Goal: Check status

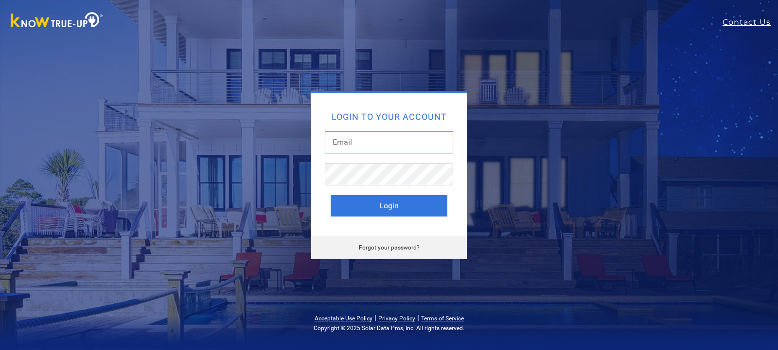
drag, startPoint x: 373, startPoint y: 146, endPoint x: 370, endPoint y: 140, distance: 6.3
click at [372, 143] on input "text" at bounding box center [389, 142] width 128 height 22
type input "[EMAIL_ADDRESS][DOMAIN_NAME]"
click at [331, 195] on button "Login" at bounding box center [389, 205] width 117 height 21
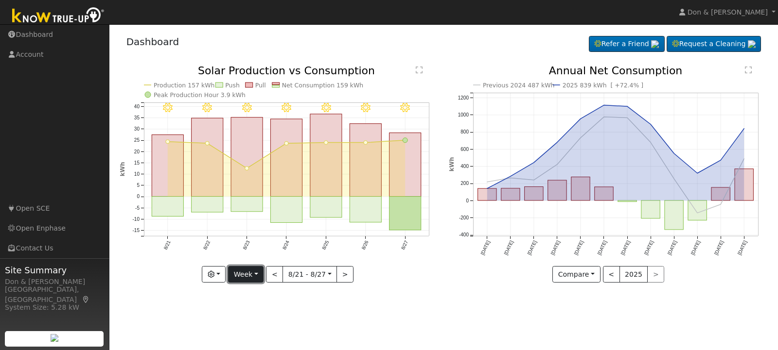
click at [257, 277] on button "Week" at bounding box center [245, 274] width 35 height 17
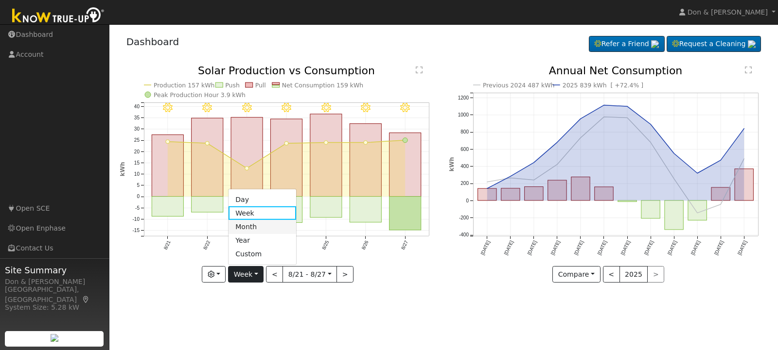
click at [256, 223] on link "Month" at bounding box center [262, 227] width 68 height 14
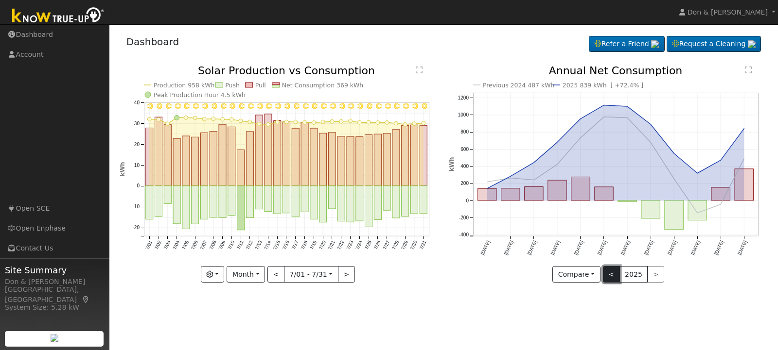
click at [610, 274] on button "<" at bounding box center [611, 274] width 17 height 17
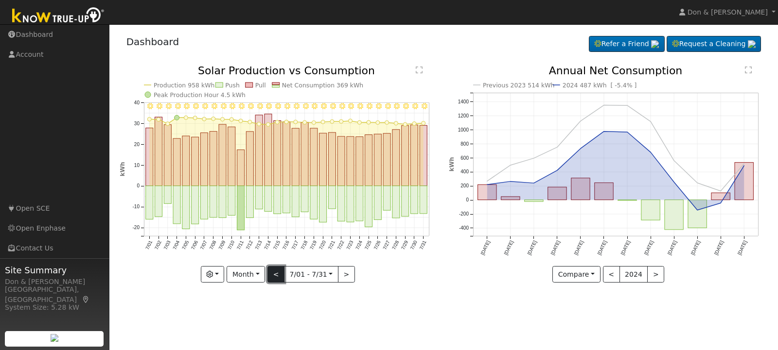
click at [277, 273] on button "<" at bounding box center [275, 274] width 17 height 17
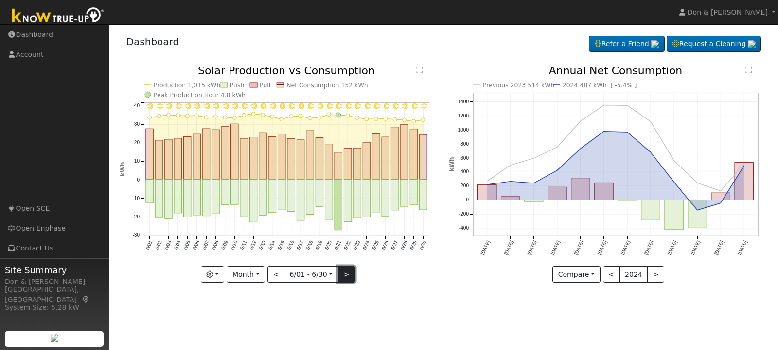
click at [344, 273] on button ">" at bounding box center [346, 274] width 17 height 17
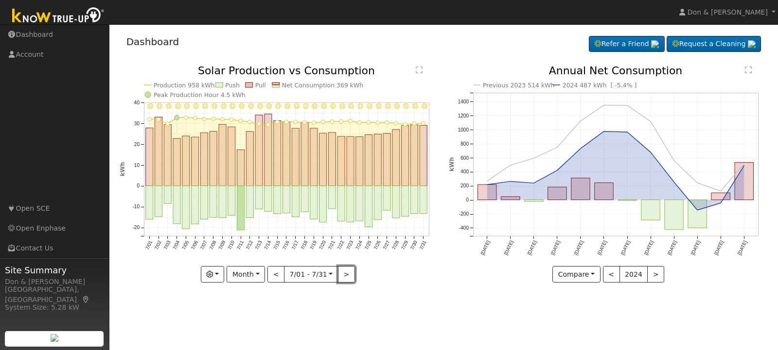
click at [344, 274] on button ">" at bounding box center [346, 274] width 17 height 17
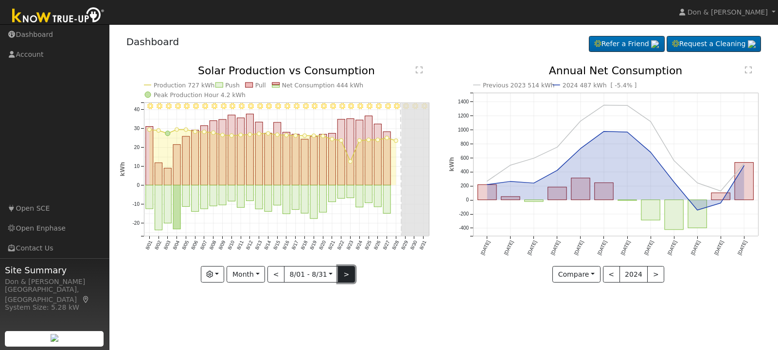
click at [345, 273] on button ">" at bounding box center [346, 274] width 17 height 17
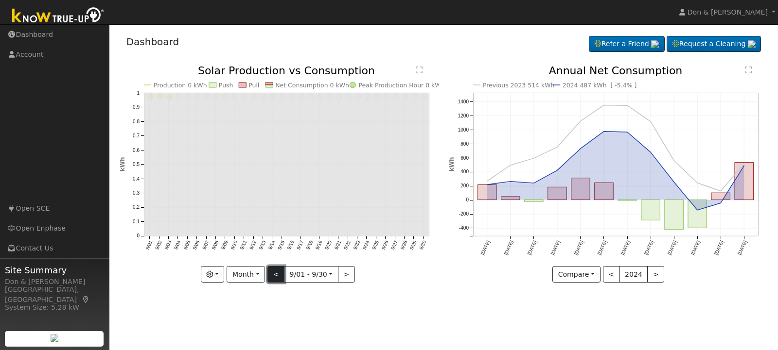
click at [279, 277] on button "<" at bounding box center [275, 274] width 17 height 17
type input "[DATE]"
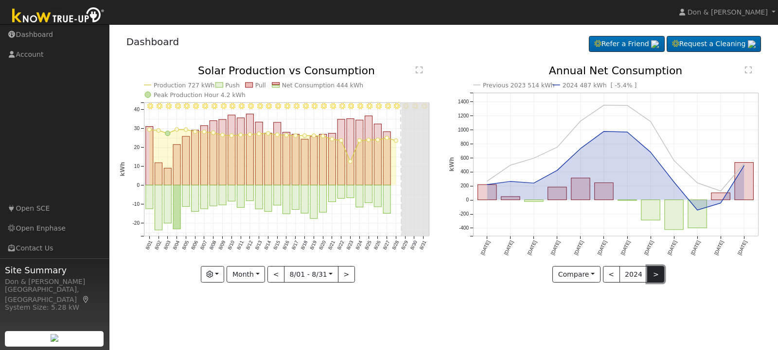
click at [651, 270] on button ">" at bounding box center [655, 274] width 17 height 17
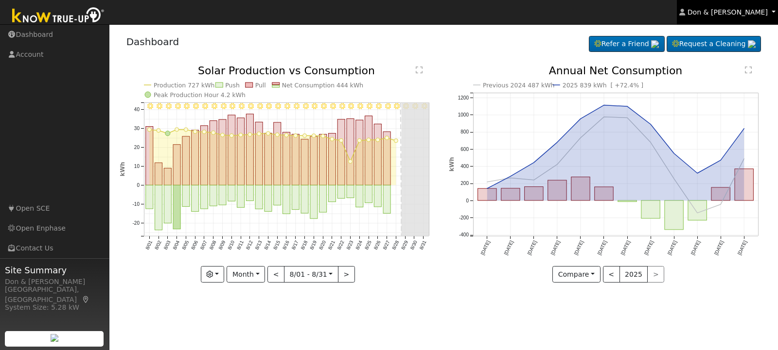
click at [770, 14] on link "Don & [PERSON_NAME]" at bounding box center [727, 12] width 101 height 24
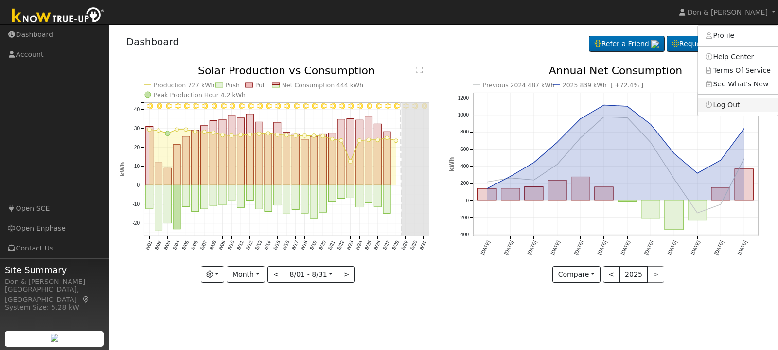
click at [737, 100] on link "Log Out" at bounding box center [737, 105] width 80 height 14
